Goal: Information Seeking & Learning: Find specific fact

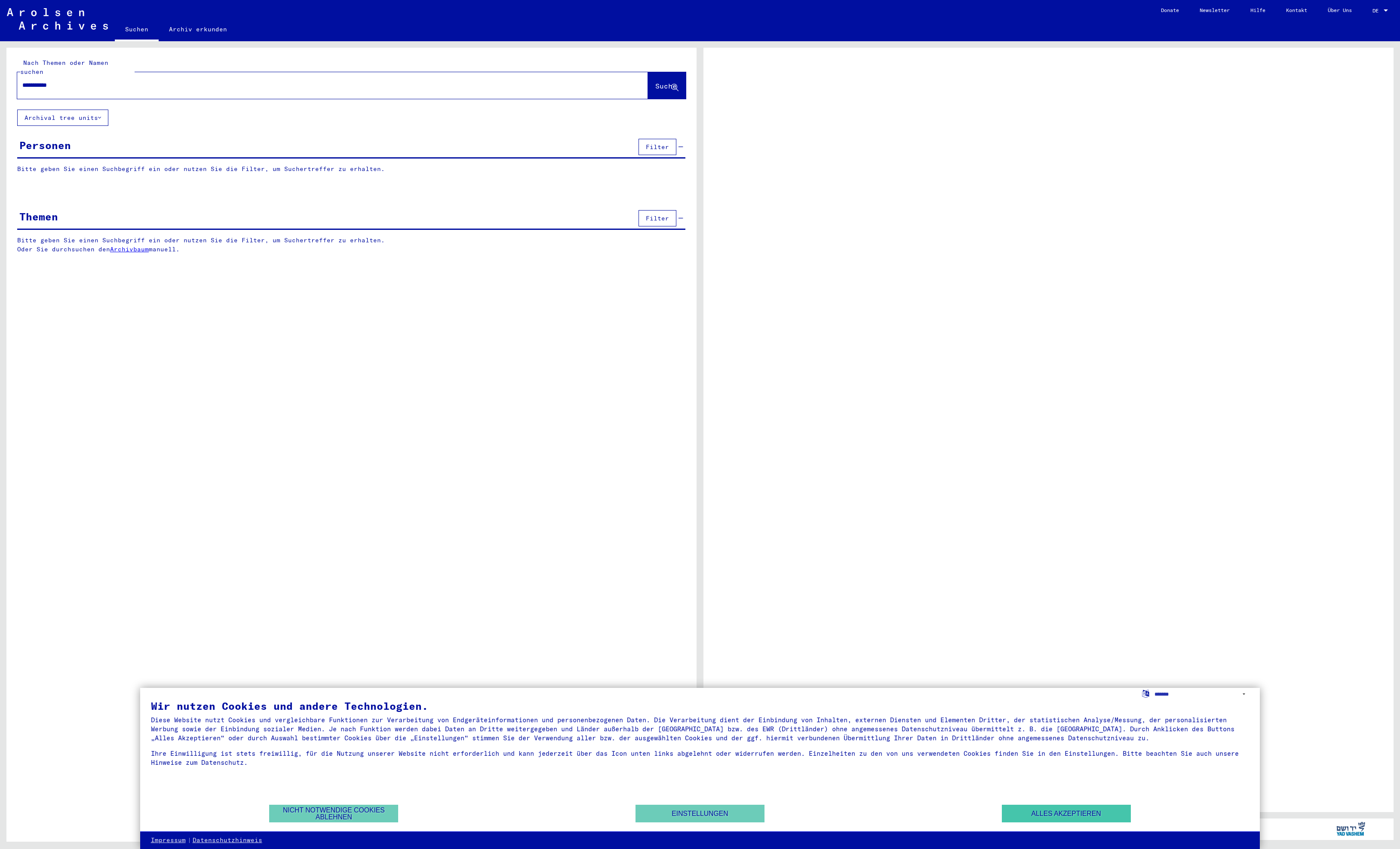
click at [1083, 813] on button "Alles akzeptieren" at bounding box center [1066, 814] width 129 height 18
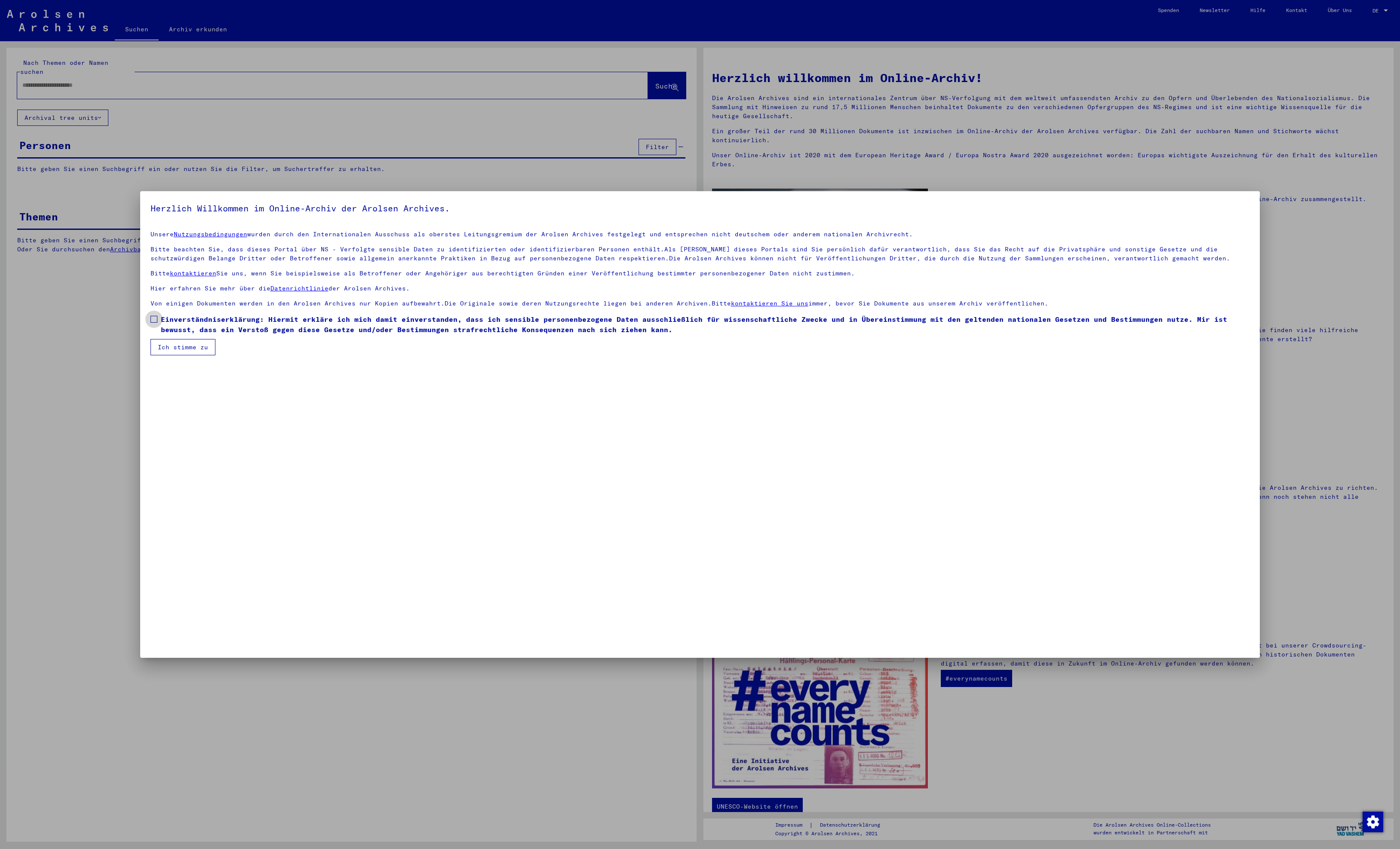
click at [180, 335] on span "Einverständniserklärung: Hiermit erkläre ich mich damit einverstanden, dass ich…" at bounding box center [706, 324] width 1090 height 21
click at [188, 356] on button "Ich stimme zu" at bounding box center [183, 347] width 65 height 17
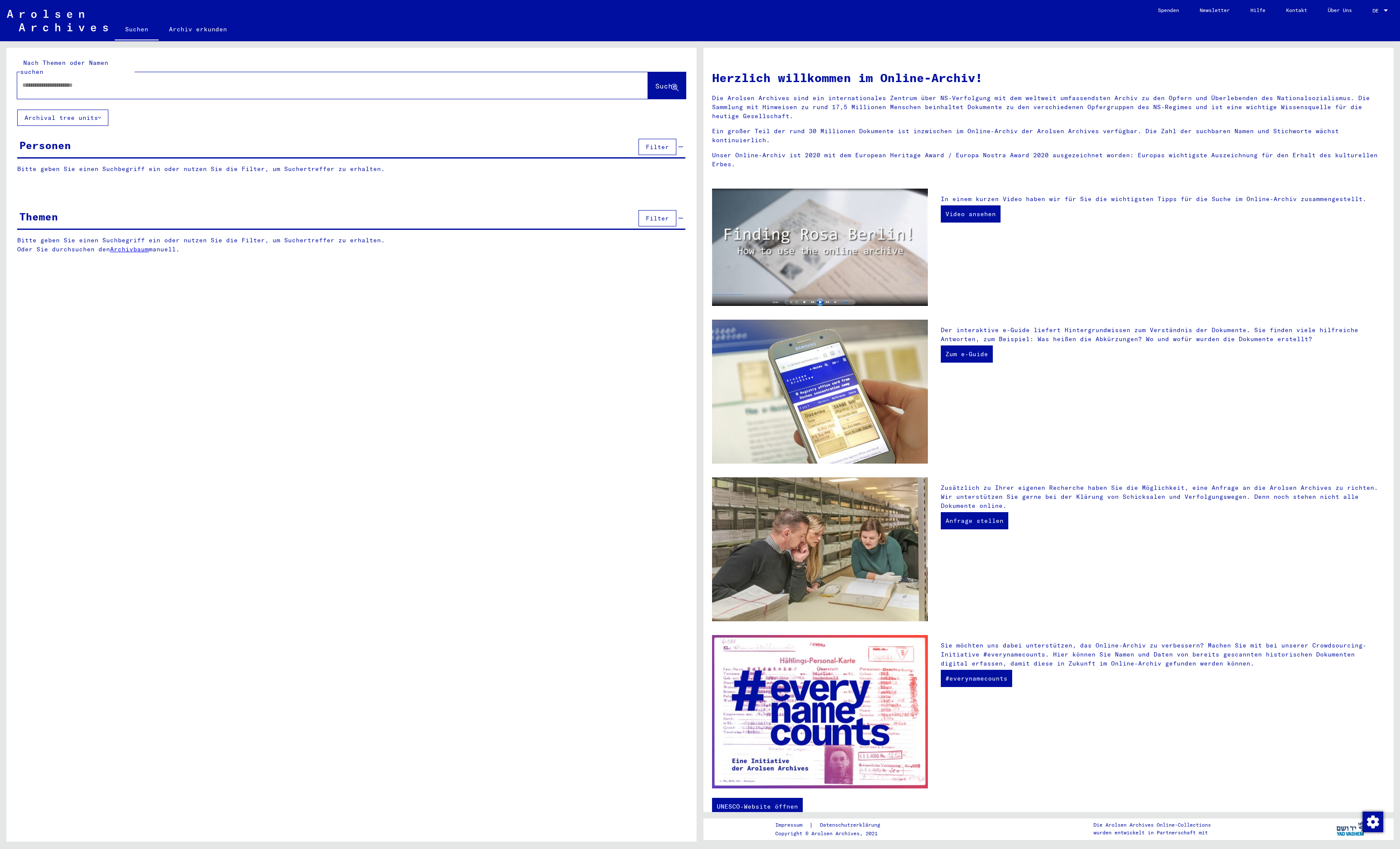
click at [207, 85] on input "text" at bounding box center [322, 85] width 600 height 9
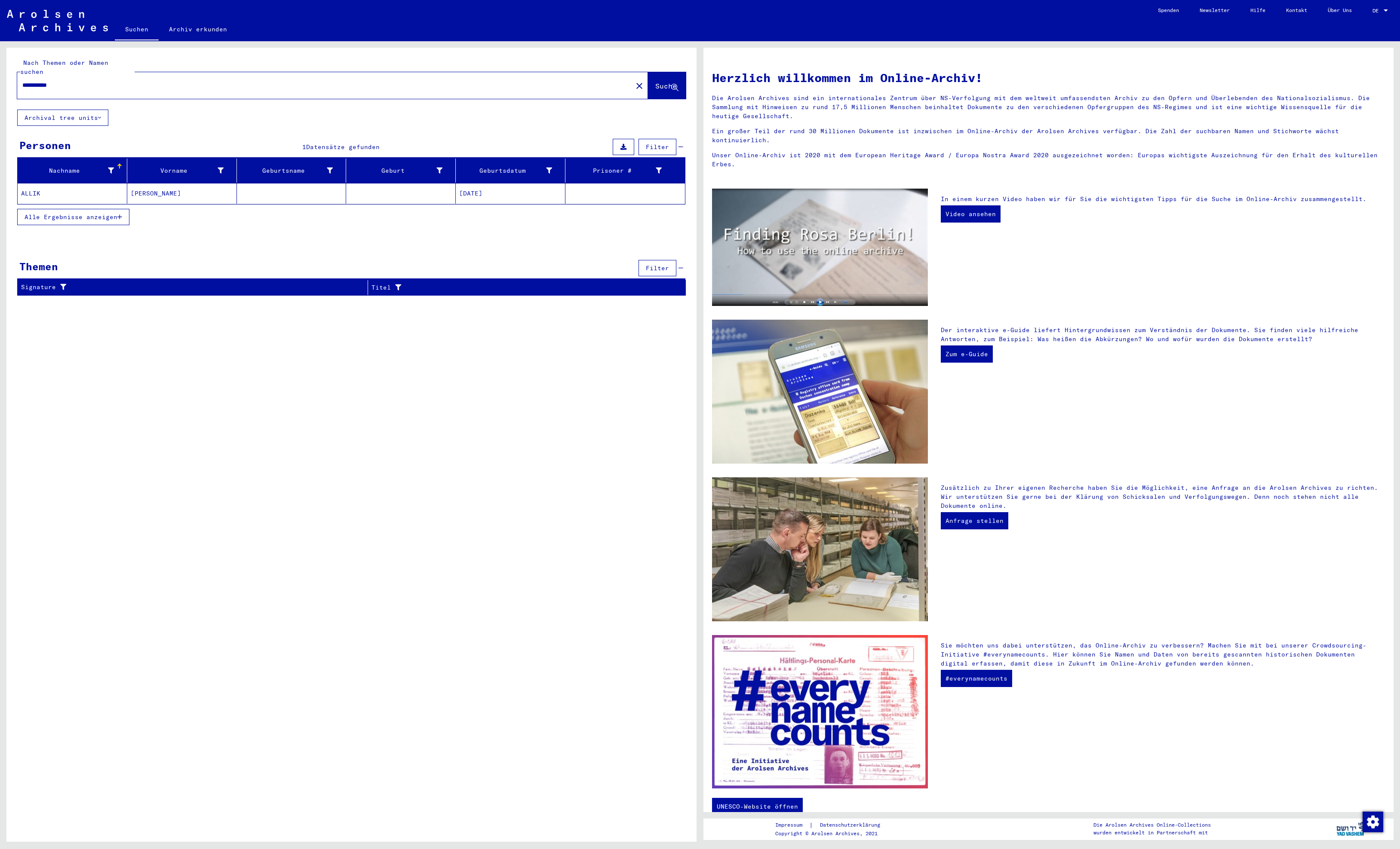
click at [44, 200] on mat-cell "ALLIK" at bounding box center [72, 193] width 110 height 21
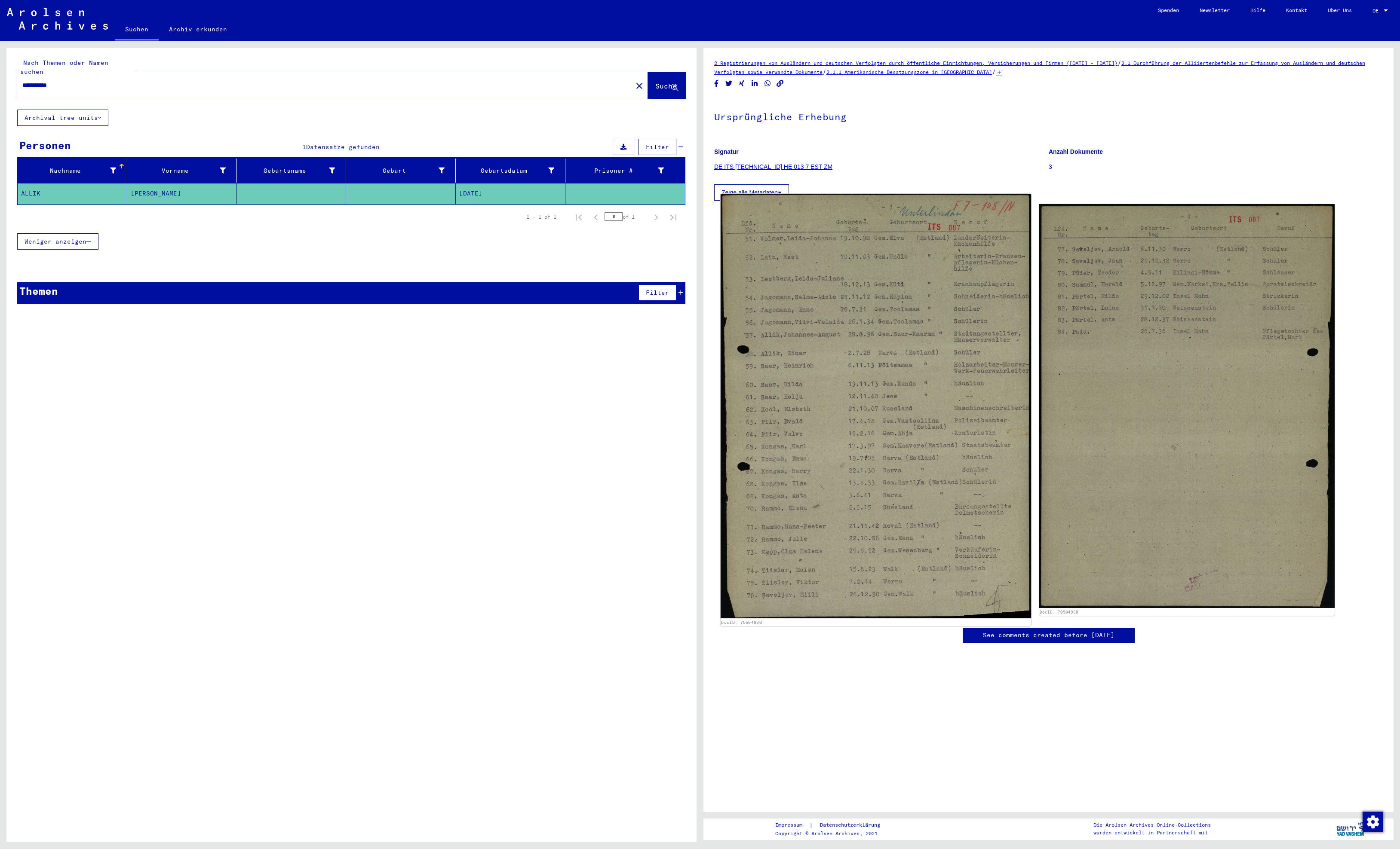
click at [844, 354] on img at bounding box center [876, 406] width 310 height 425
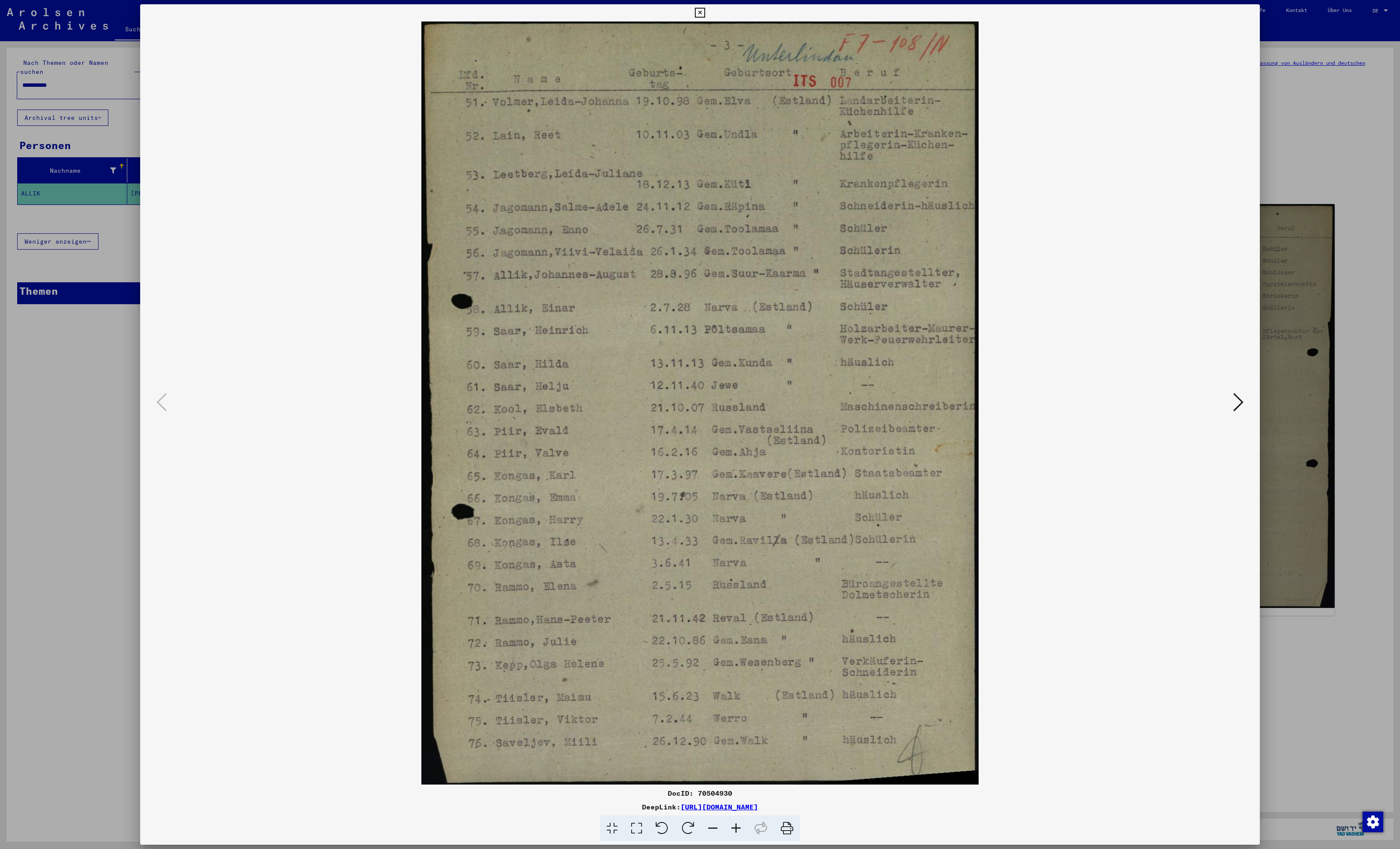
click at [1238, 403] on icon at bounding box center [1238, 402] width 10 height 21
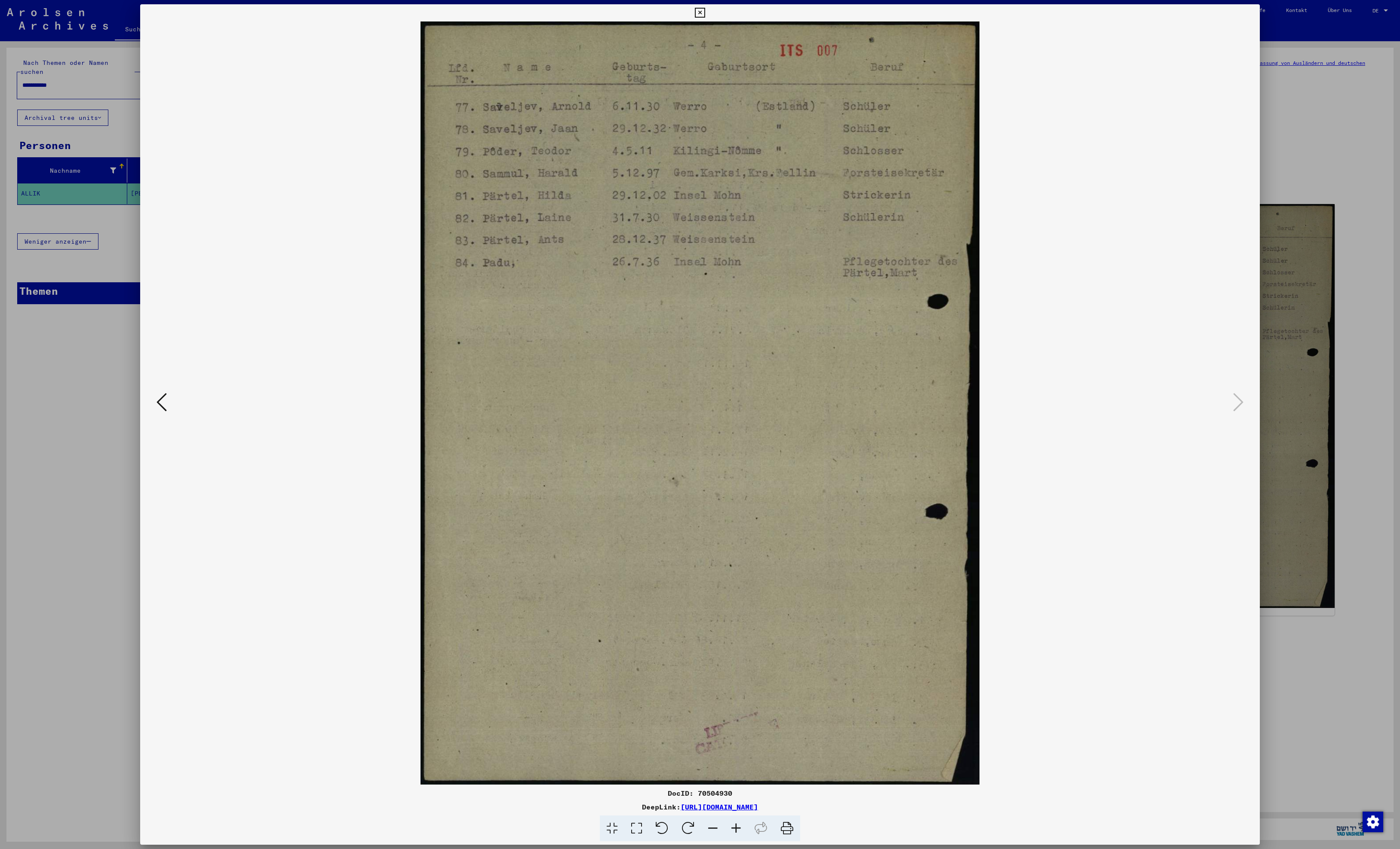
click at [165, 403] on icon at bounding box center [161, 402] width 10 height 21
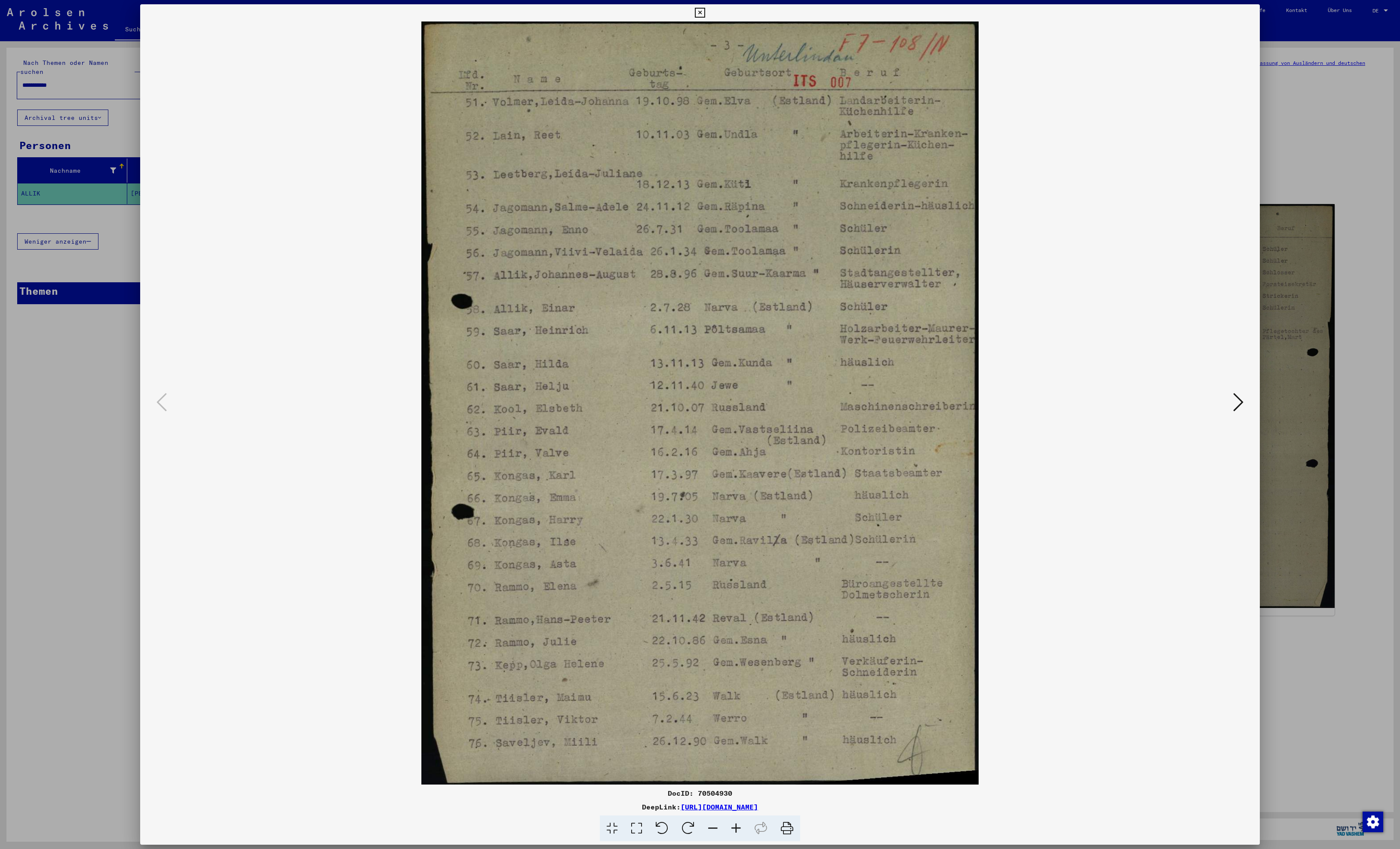
click at [76, 396] on div at bounding box center [700, 424] width 1400 height 849
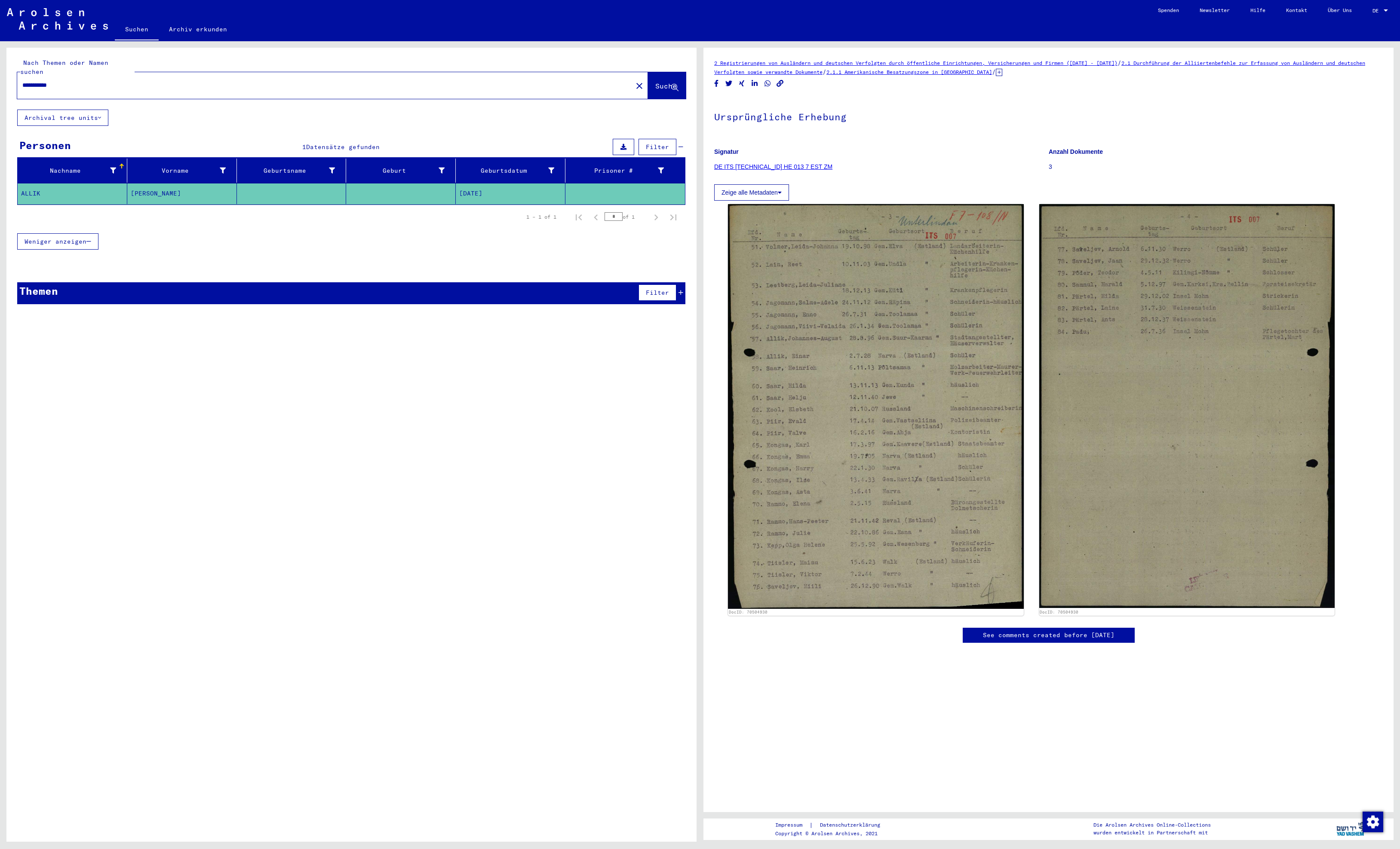
click at [34, 81] on input "**********" at bounding box center [325, 85] width 605 height 9
click at [54, 87] on input "*****" at bounding box center [325, 85] width 605 height 9
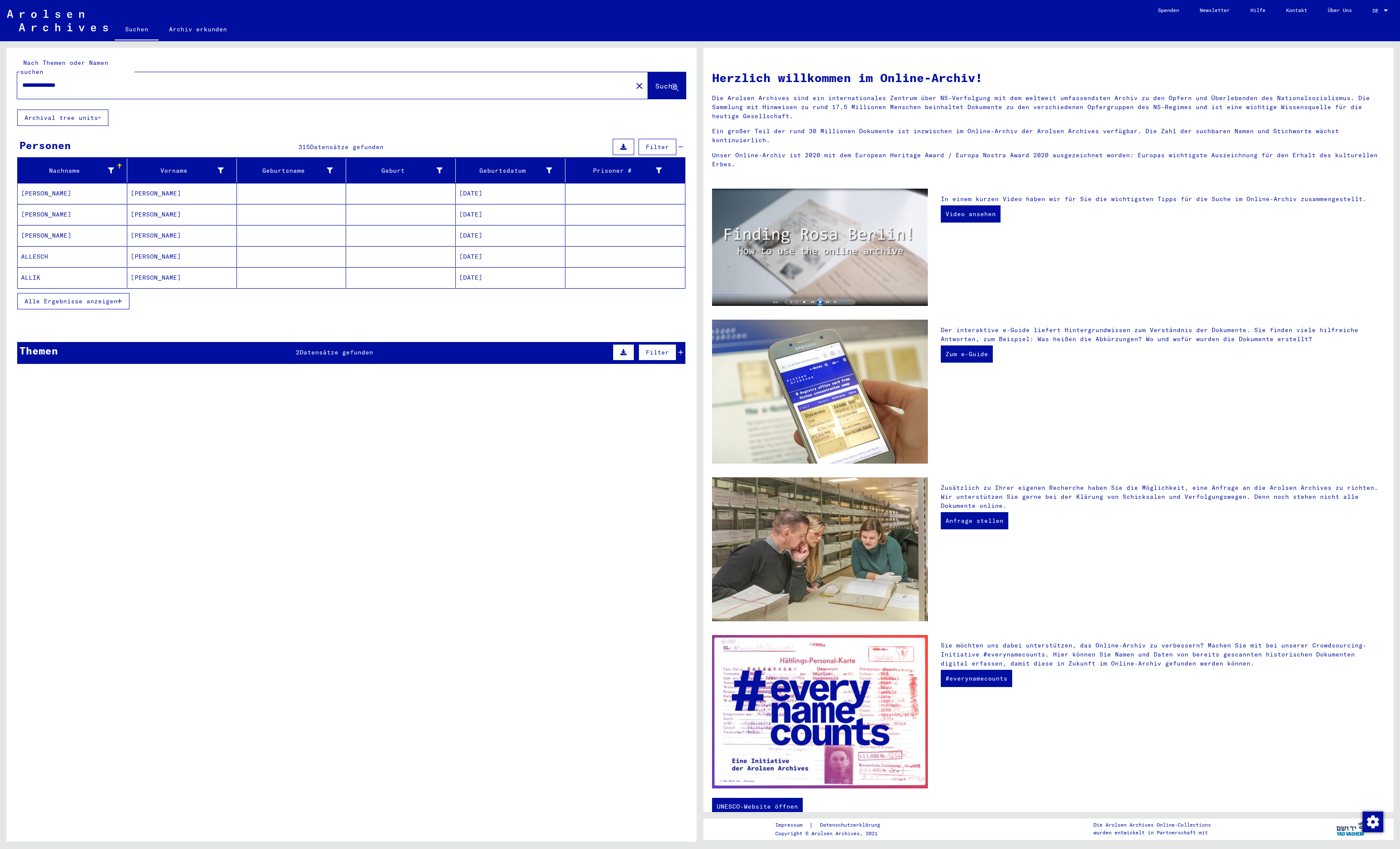
type input "**********"
click at [118, 305] on span "Alle Ergebnisse anzeigen" at bounding box center [71, 301] width 93 height 8
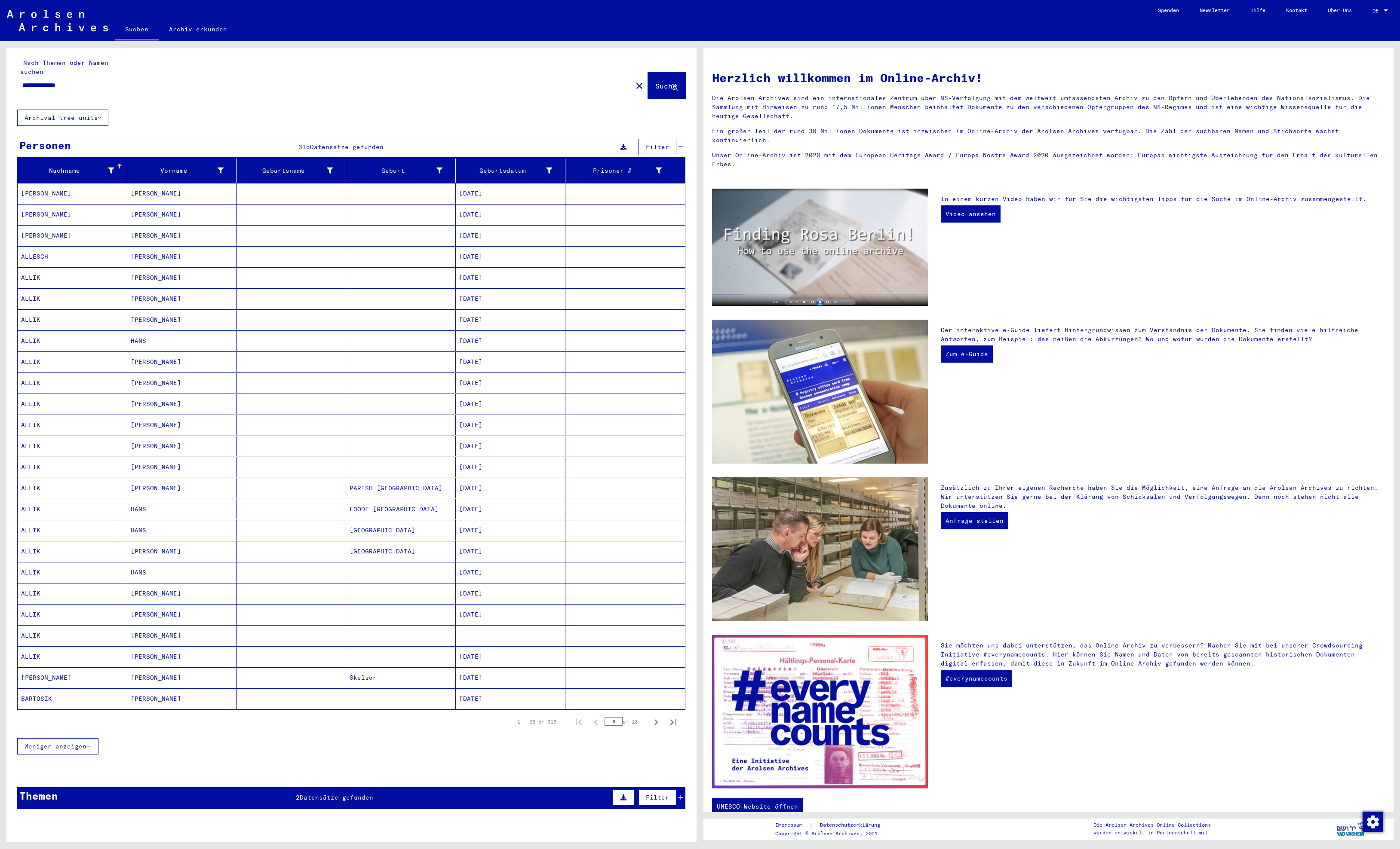
click at [179, 281] on mat-cell "[PERSON_NAME]" at bounding box center [182, 278] width 110 height 21
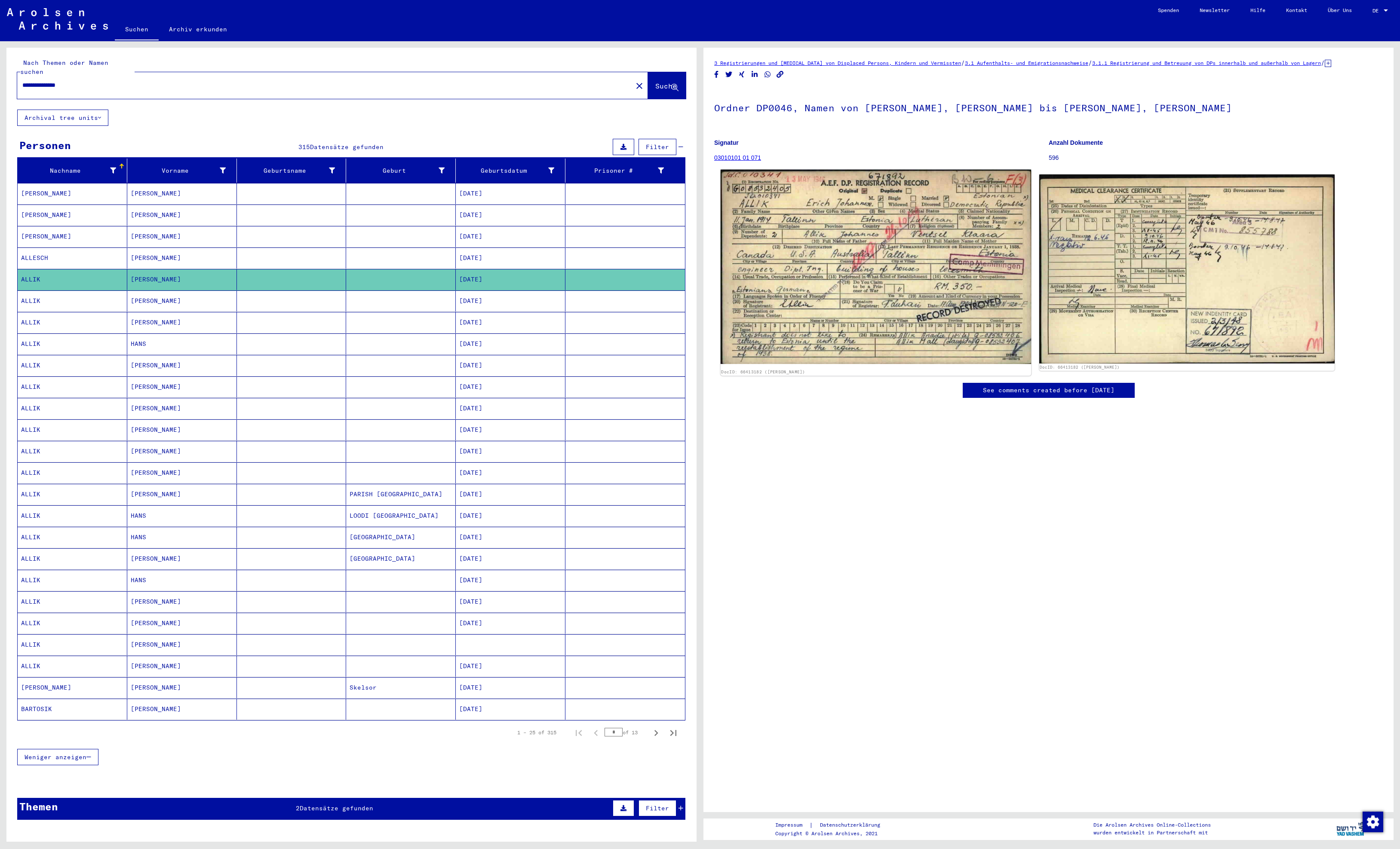
click at [874, 282] on img at bounding box center [876, 267] width 310 height 195
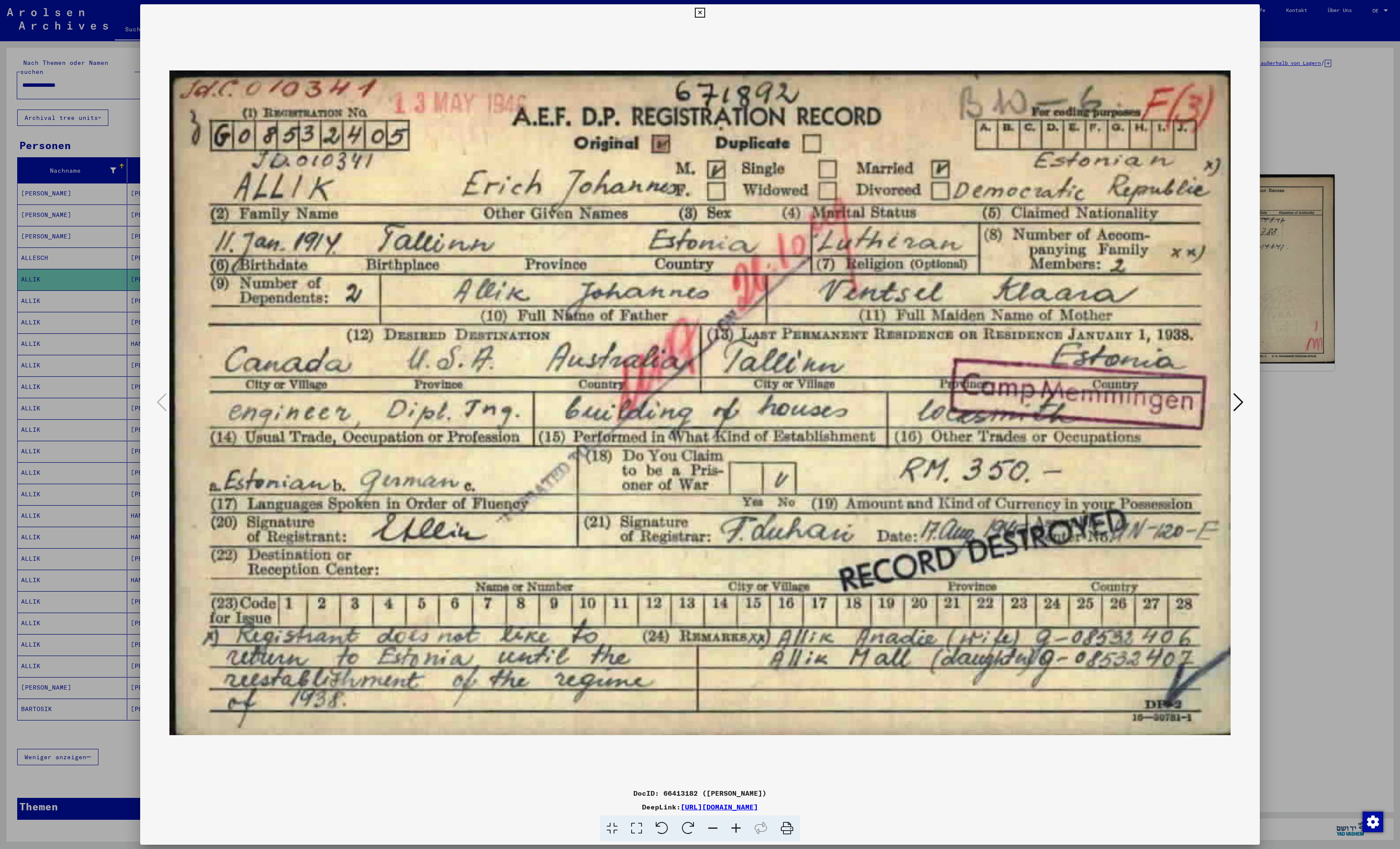
click at [1235, 399] on icon at bounding box center [1238, 402] width 10 height 21
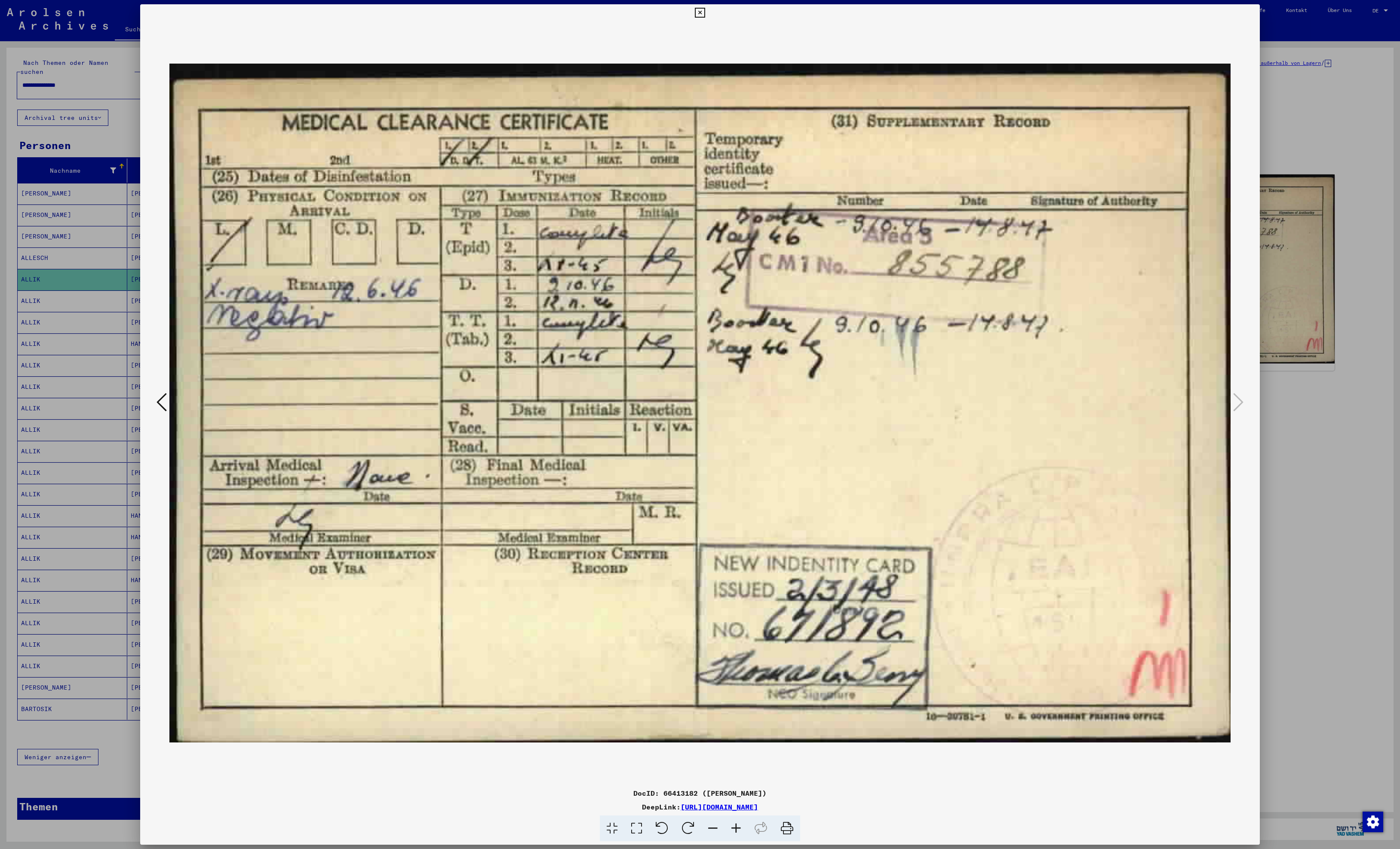
click at [705, 9] on icon at bounding box center [700, 13] width 10 height 10
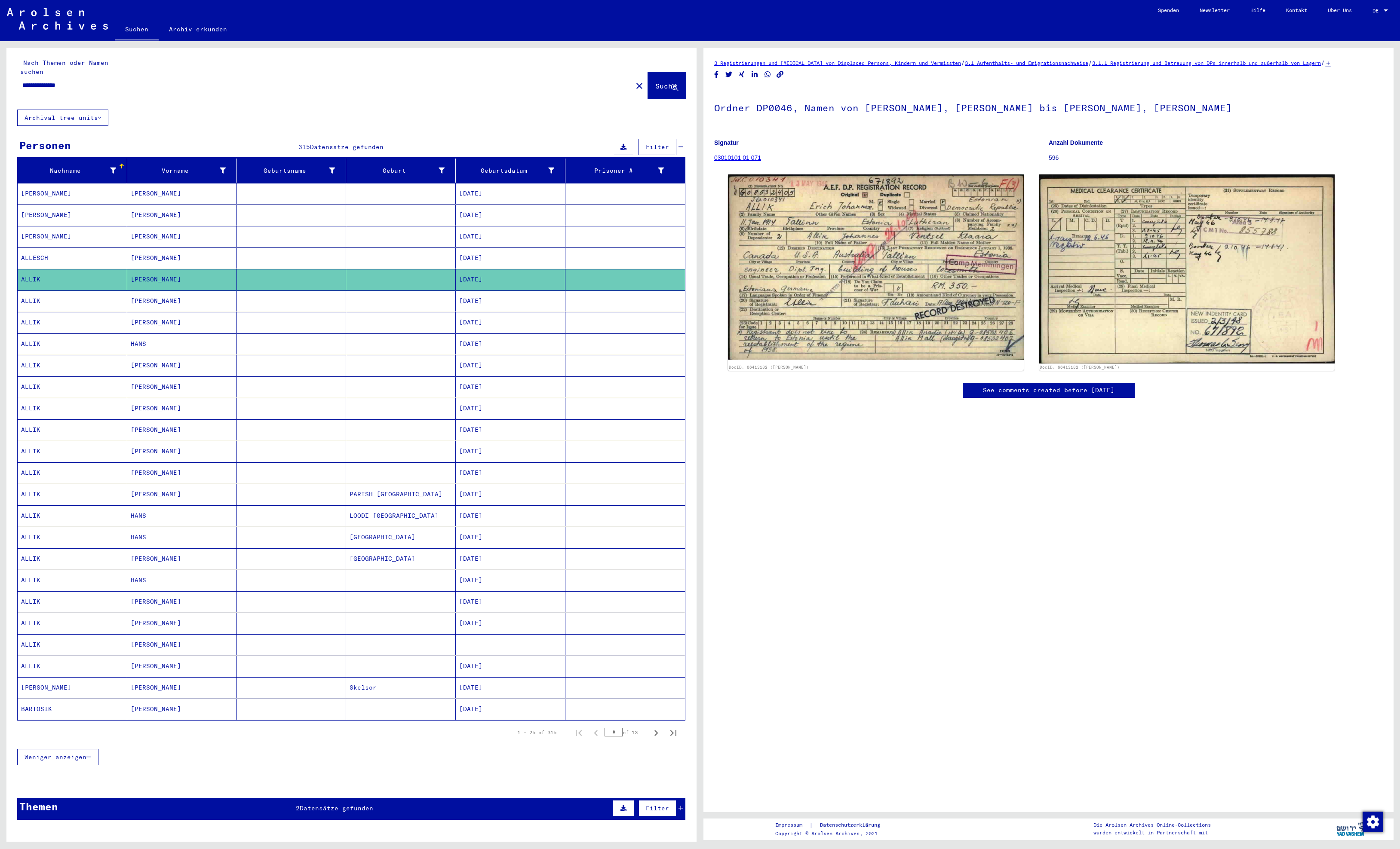
click at [184, 377] on mat-cell "[PERSON_NAME]" at bounding box center [182, 365] width 110 height 21
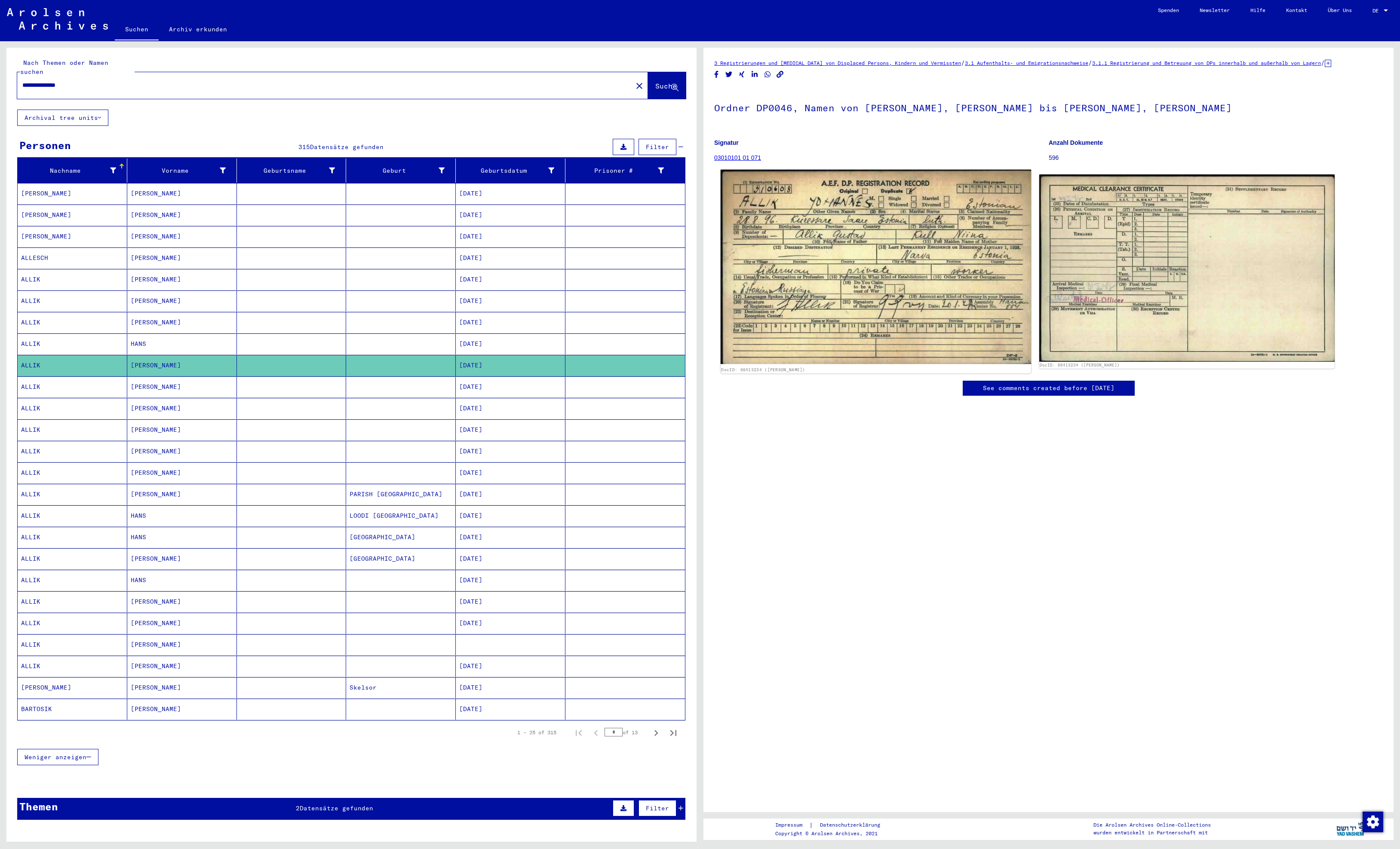
click at [821, 257] on img at bounding box center [876, 267] width 310 height 195
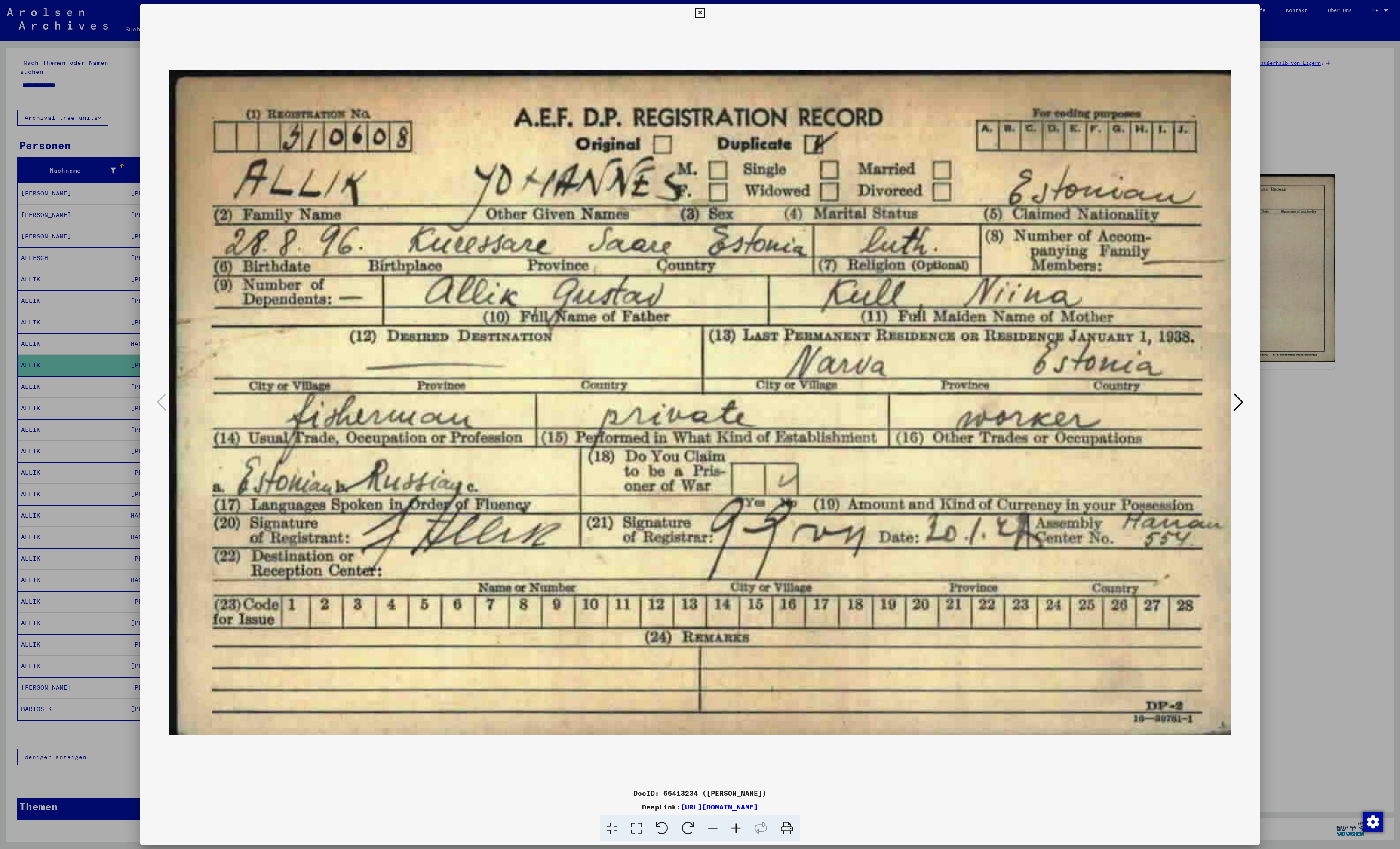
click at [1242, 399] on icon at bounding box center [1238, 402] width 10 height 21
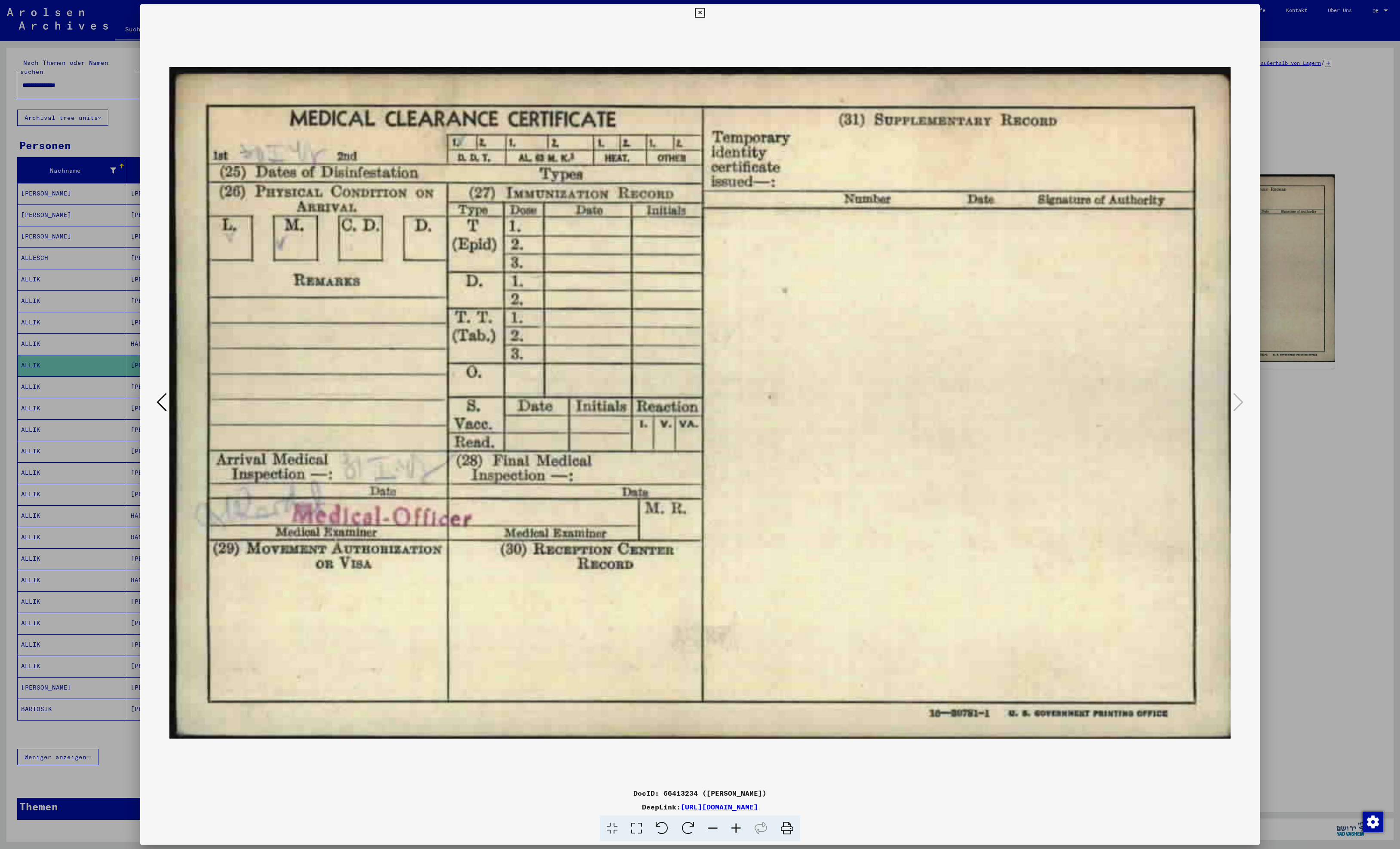
click at [705, 11] on icon at bounding box center [700, 13] width 10 height 10
